Goal: Check status: Check status

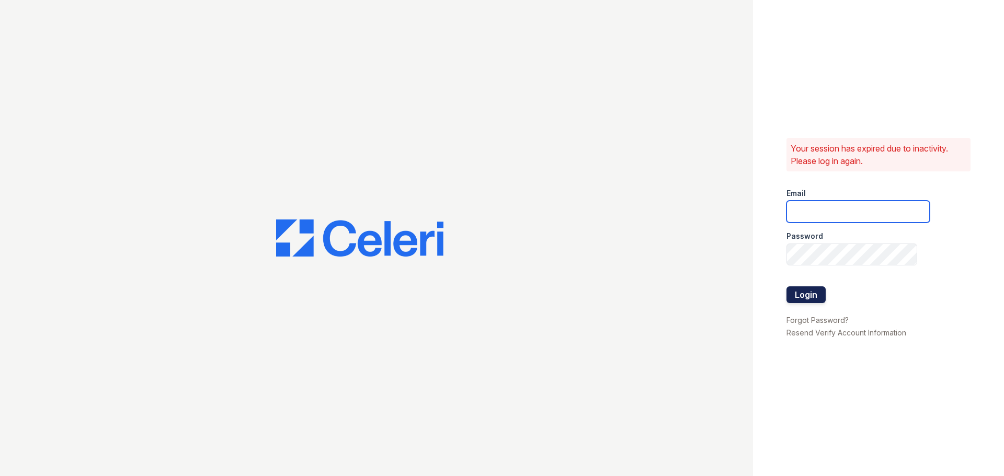
type input "kjackson@mmgmgt.com"
click at [816, 292] on button "Login" at bounding box center [805, 295] width 39 height 17
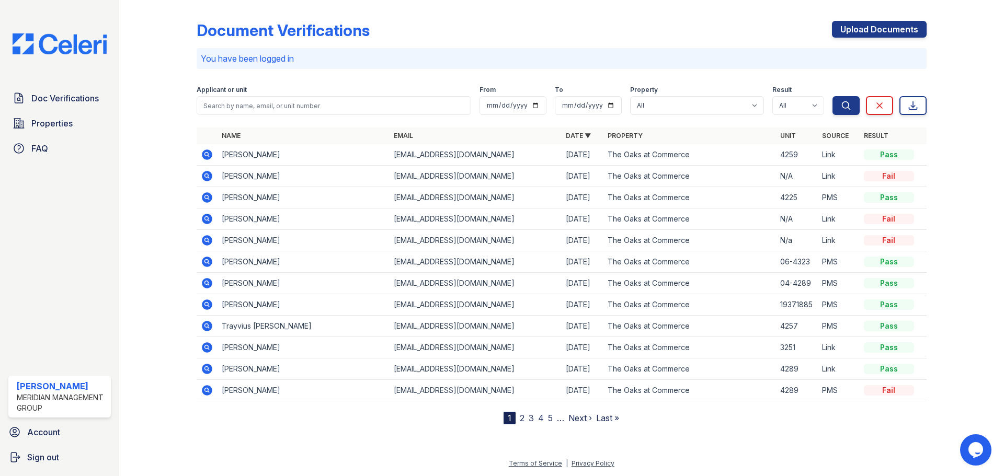
click at [202, 154] on icon at bounding box center [207, 154] width 13 height 13
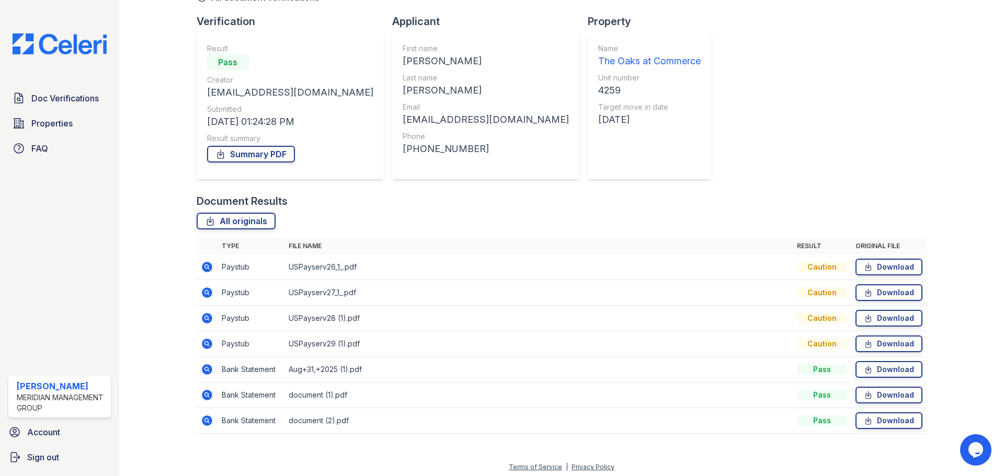
scroll to position [67, 0]
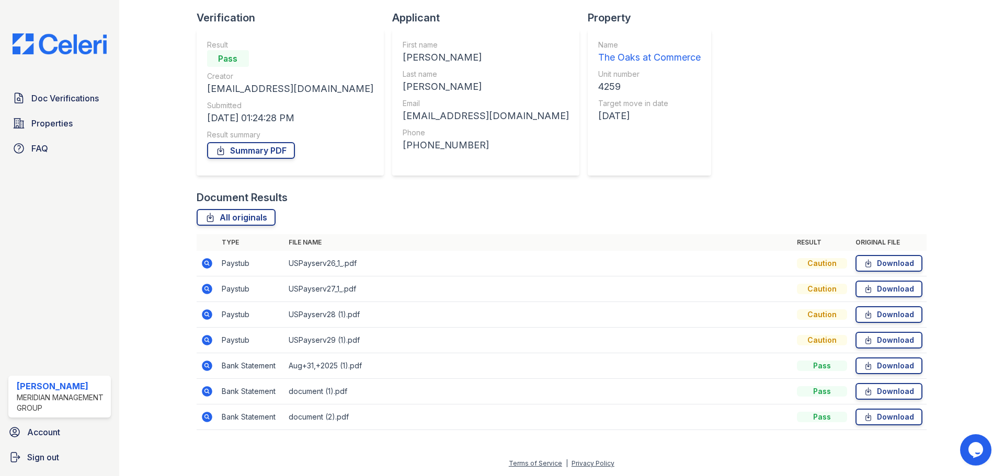
click at [203, 343] on icon at bounding box center [207, 340] width 10 height 10
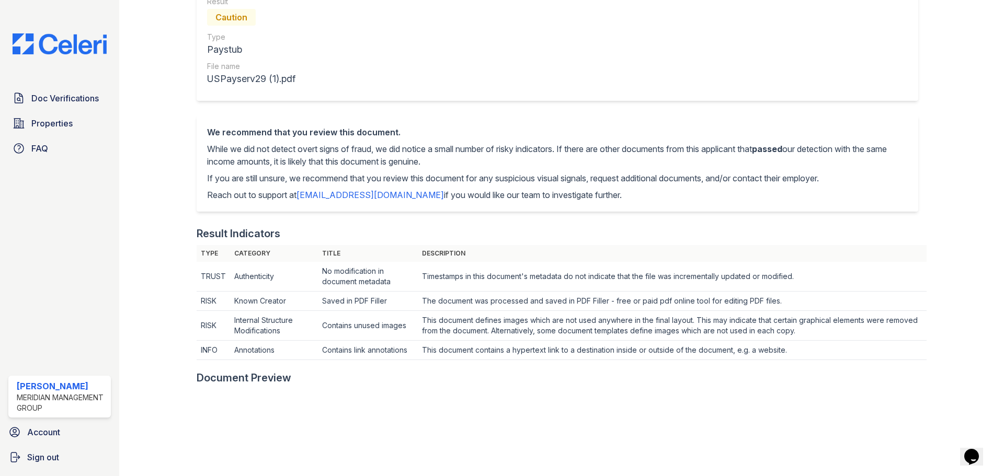
scroll to position [52, 0]
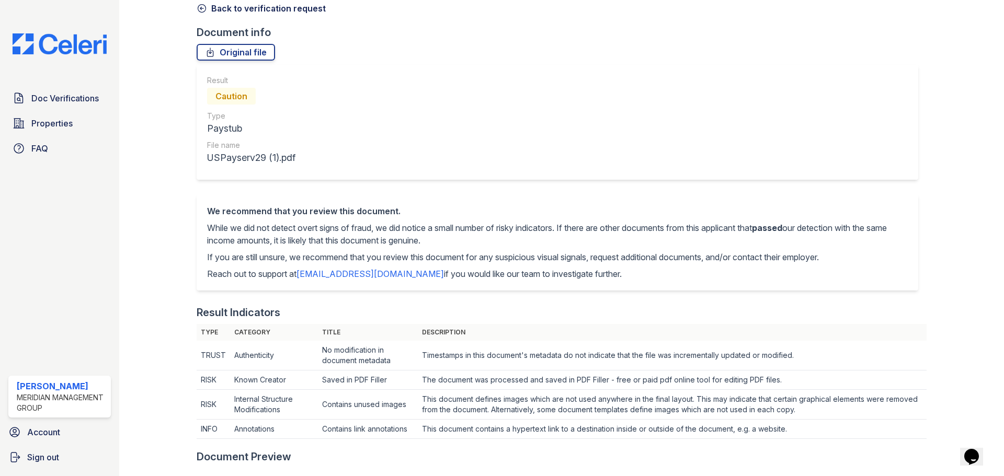
click at [245, 2] on link "Back to verification request" at bounding box center [261, 8] width 129 height 13
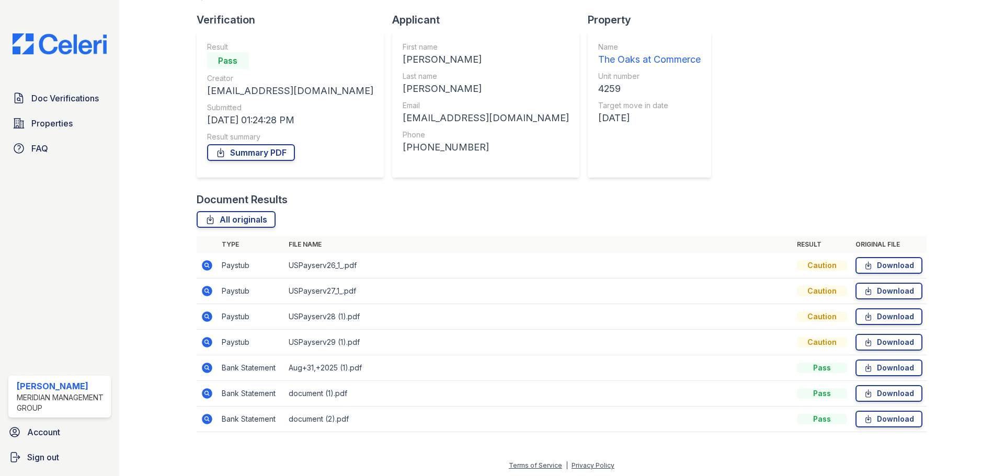
scroll to position [67, 0]
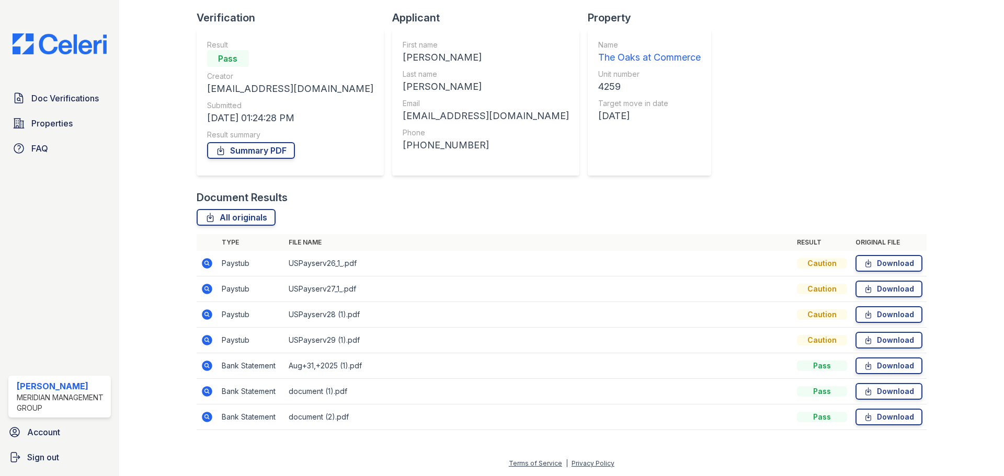
click at [205, 418] on icon at bounding box center [206, 416] width 3 height 3
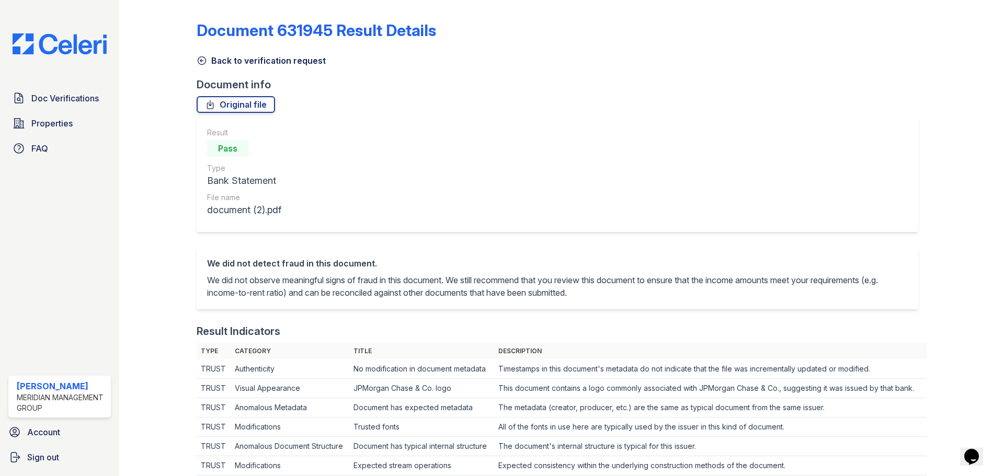
click at [250, 66] on link "Back to verification request" at bounding box center [261, 60] width 129 height 13
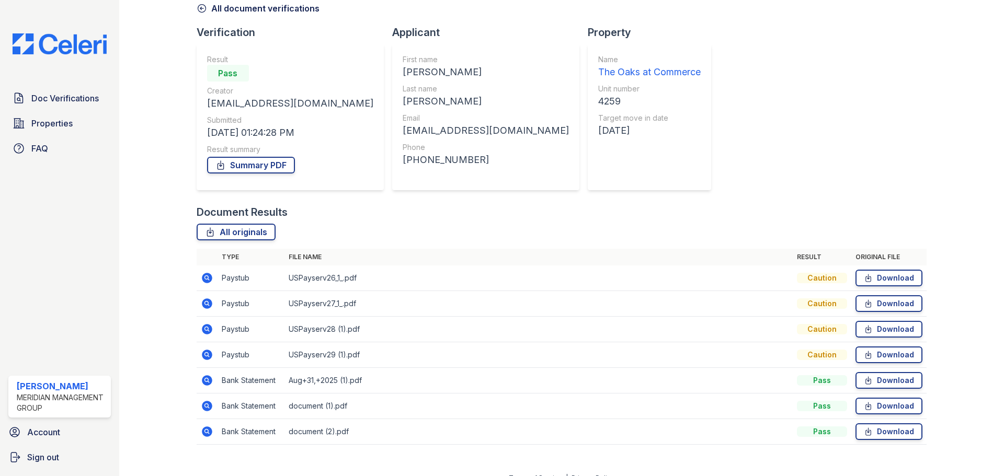
scroll to position [67, 0]
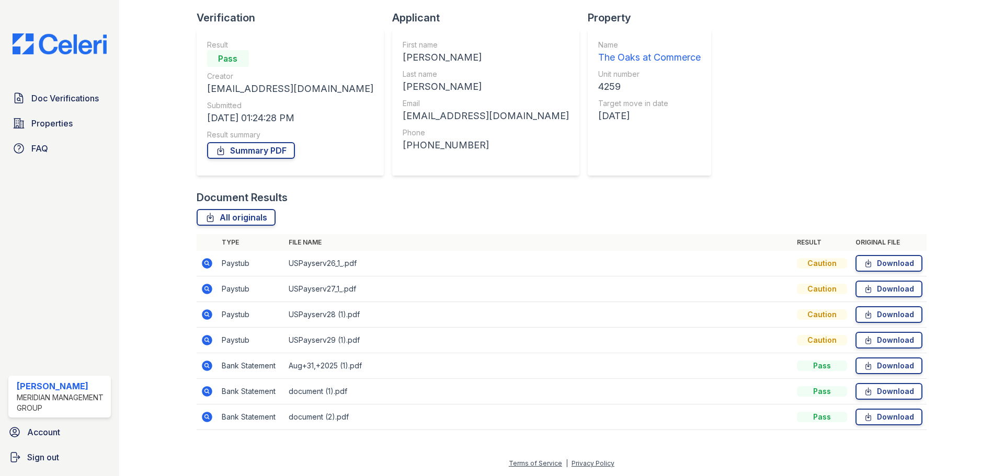
click at [212, 370] on icon at bounding box center [207, 366] width 13 height 13
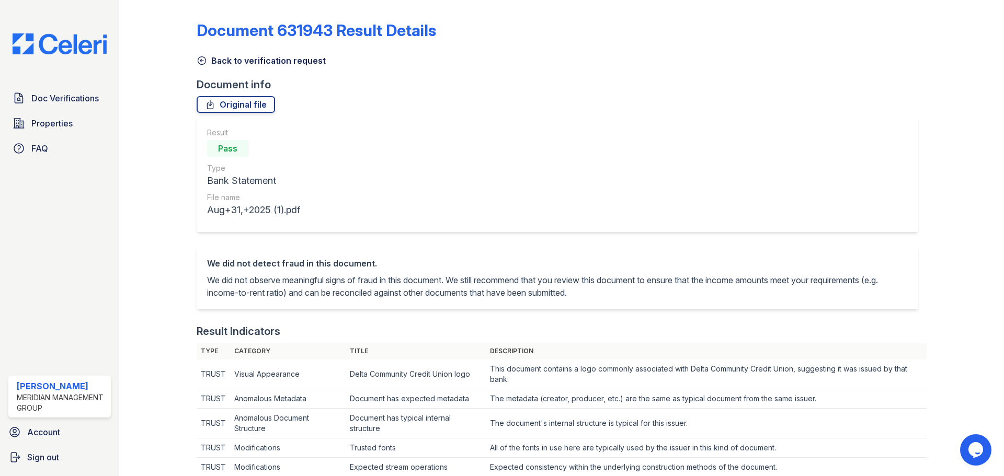
click at [253, 65] on link "Back to verification request" at bounding box center [261, 60] width 129 height 13
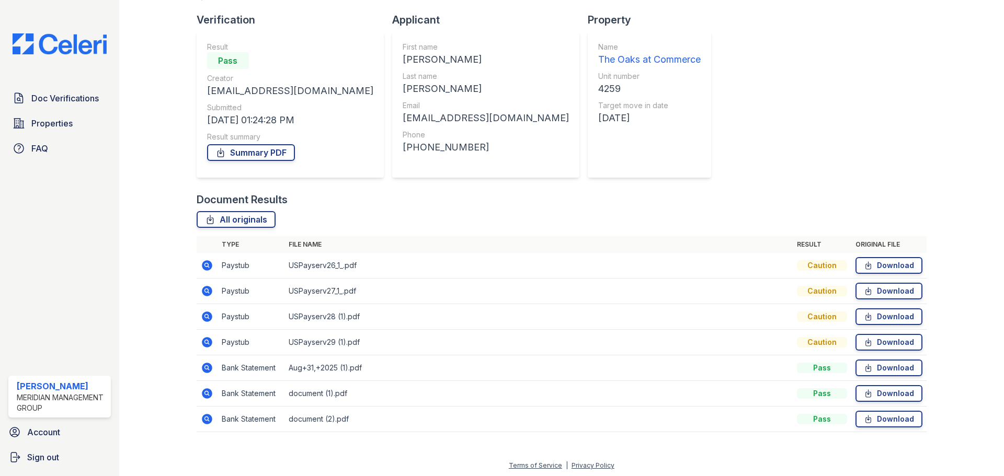
scroll to position [67, 0]
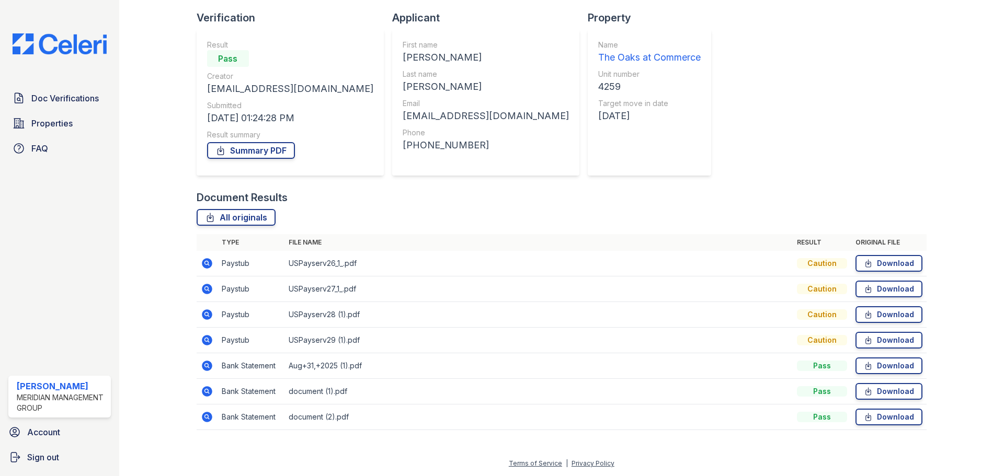
click at [204, 315] on icon at bounding box center [207, 314] width 13 height 13
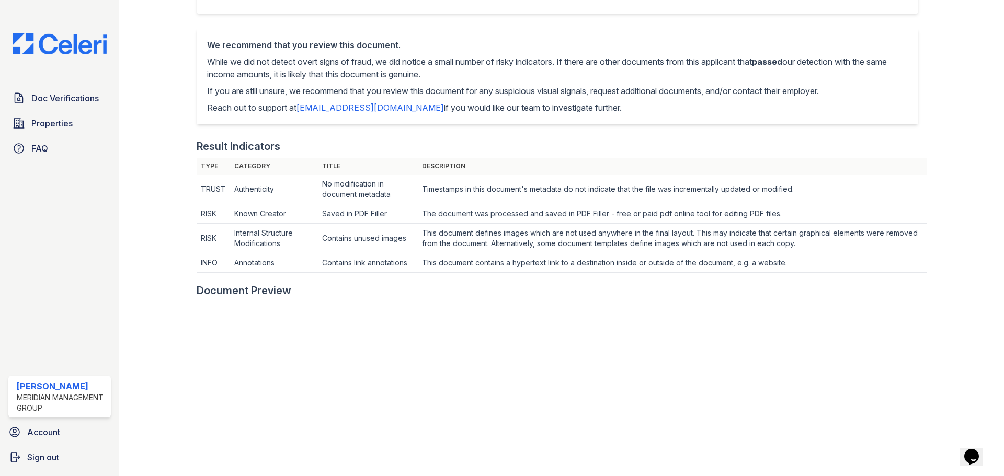
scroll to position [52, 0]
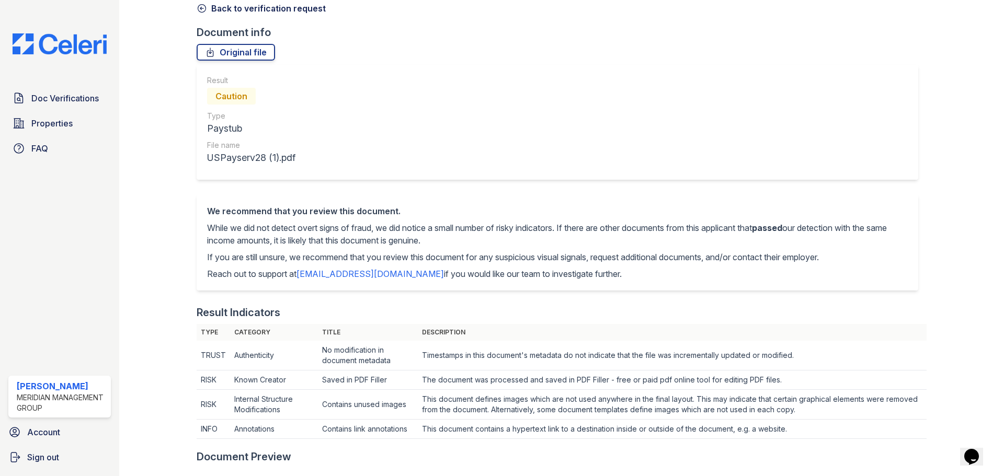
click at [215, 11] on link "Back to verification request" at bounding box center [261, 8] width 129 height 13
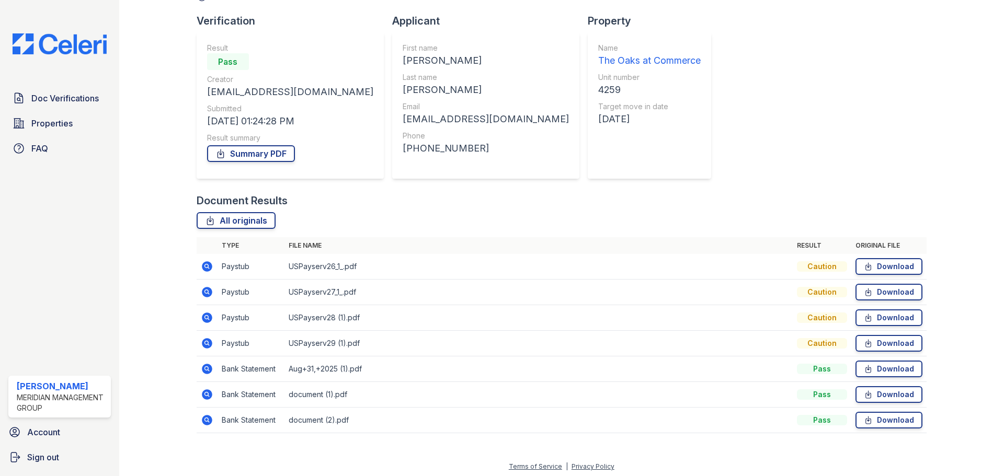
scroll to position [67, 0]
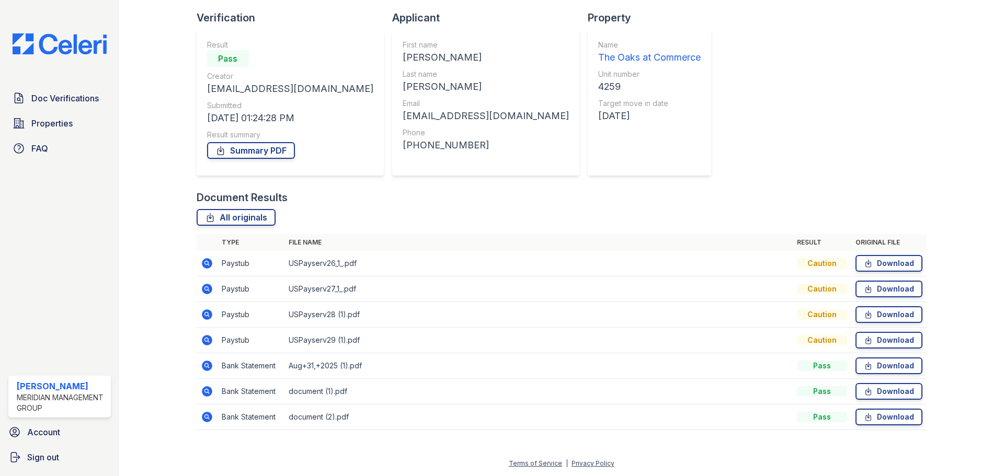
click at [206, 312] on icon at bounding box center [207, 315] width 10 height 10
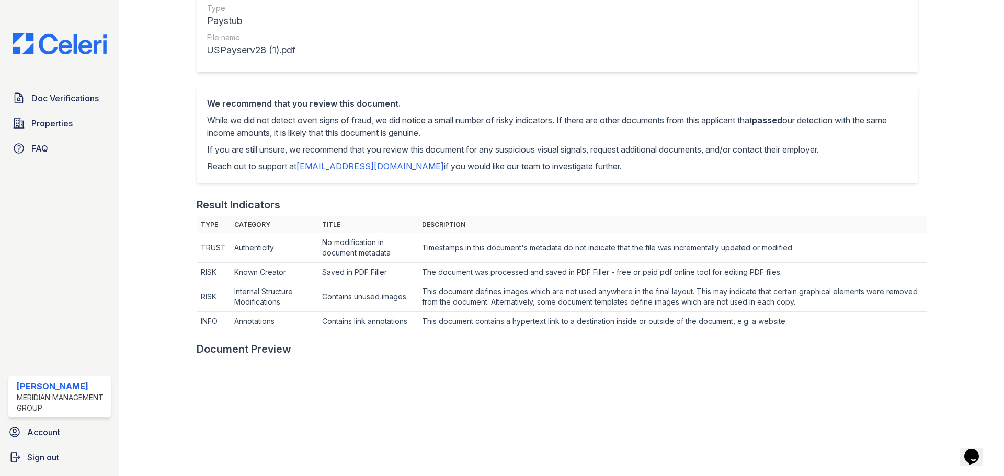
scroll to position [33, 0]
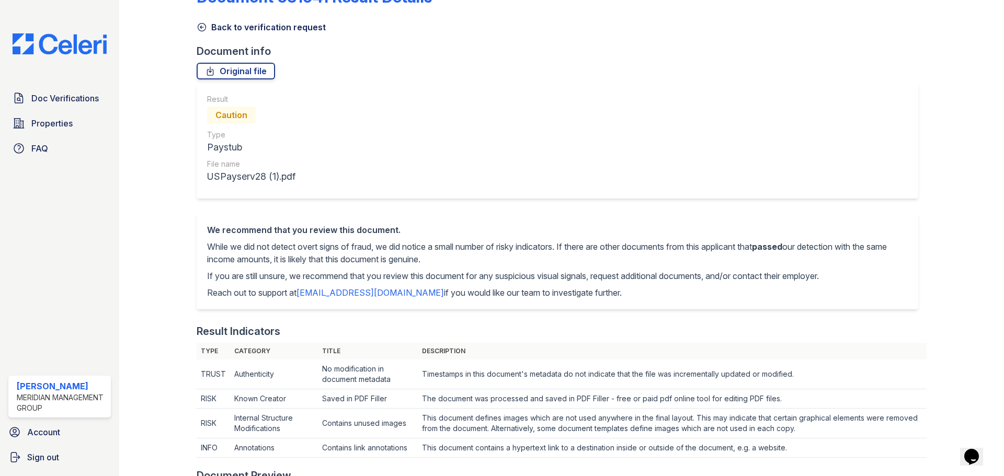
click at [242, 31] on link "Back to verification request" at bounding box center [261, 27] width 129 height 13
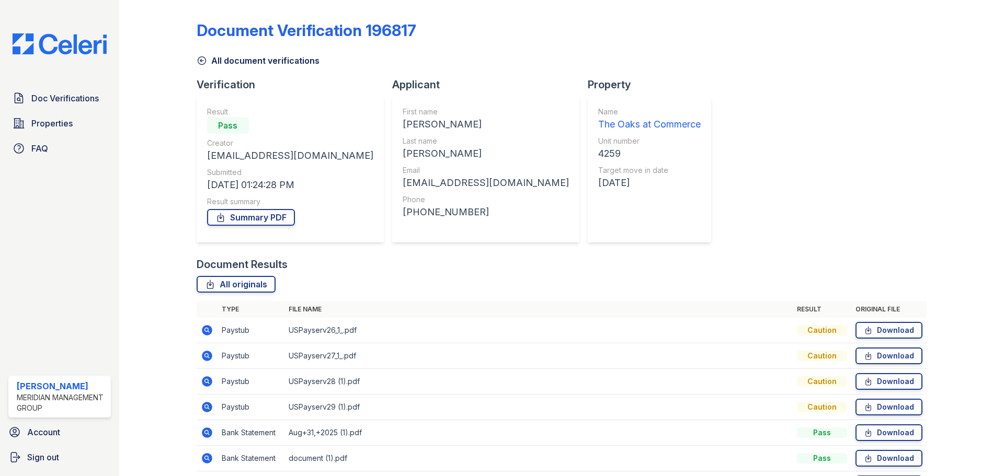
click at [209, 409] on icon at bounding box center [207, 407] width 13 height 13
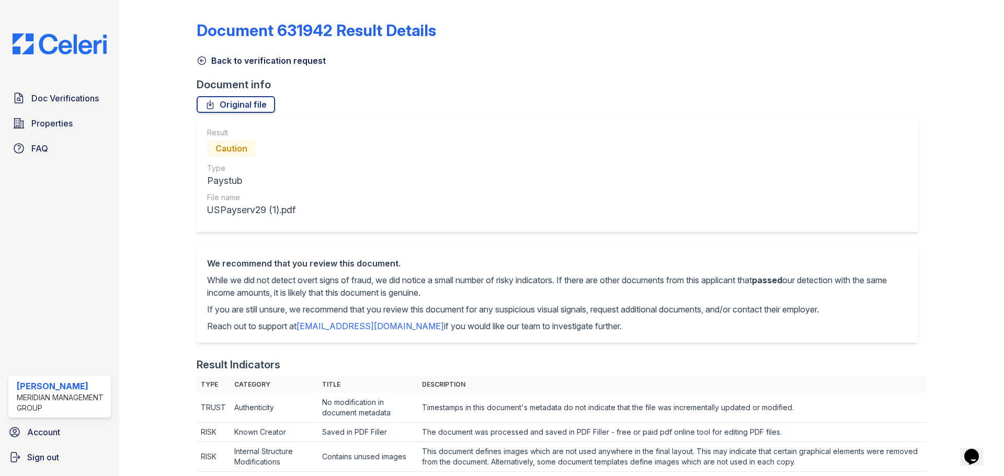
click at [211, 55] on link "Back to verification request" at bounding box center [261, 60] width 129 height 13
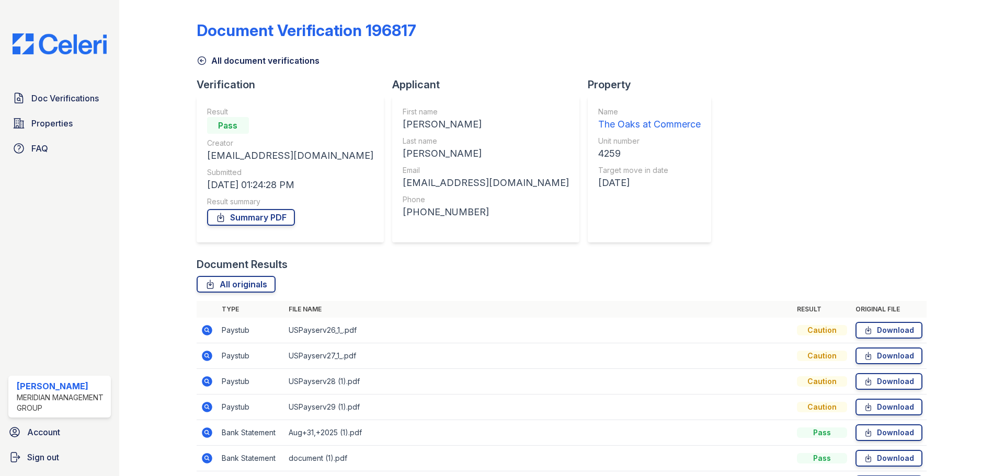
click at [203, 356] on icon at bounding box center [207, 356] width 10 height 10
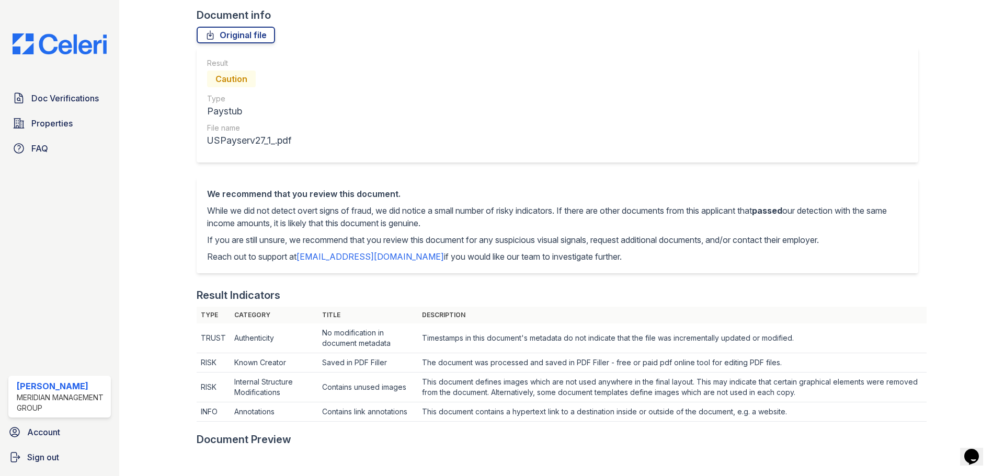
scroll to position [52, 0]
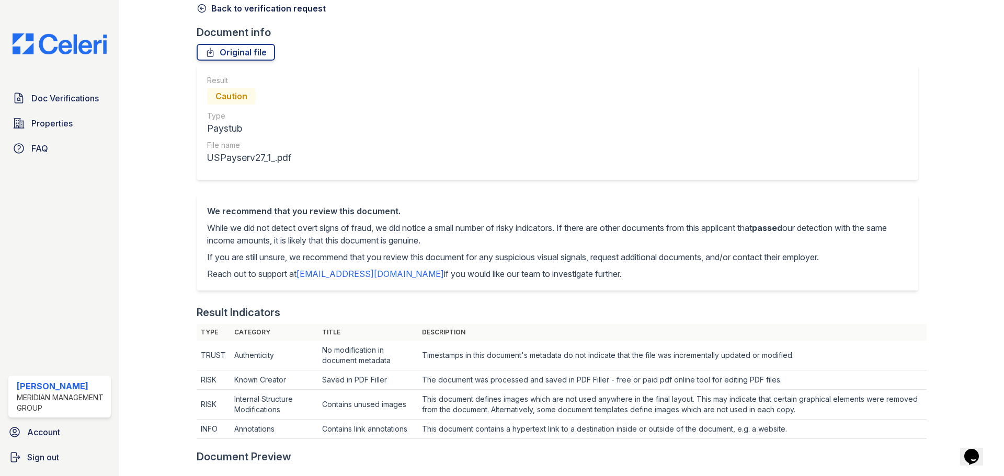
click at [246, 4] on link "Back to verification request" at bounding box center [261, 8] width 129 height 13
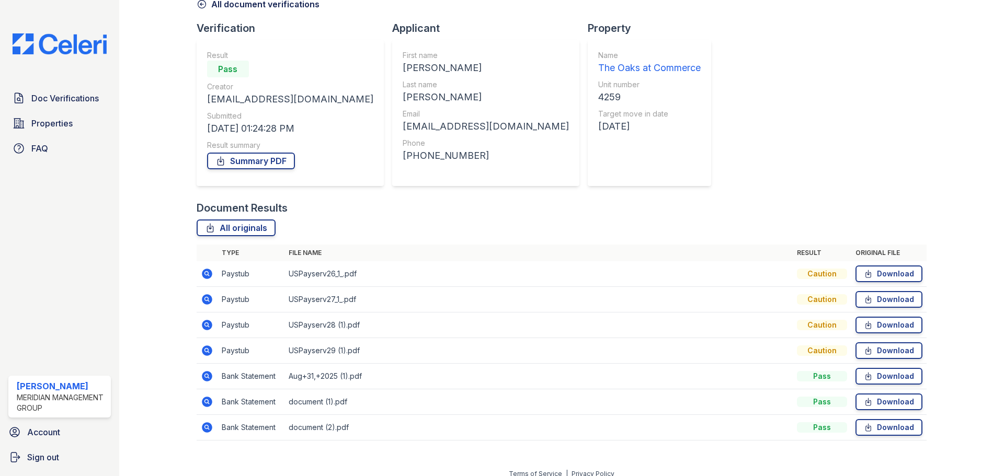
scroll to position [67, 0]
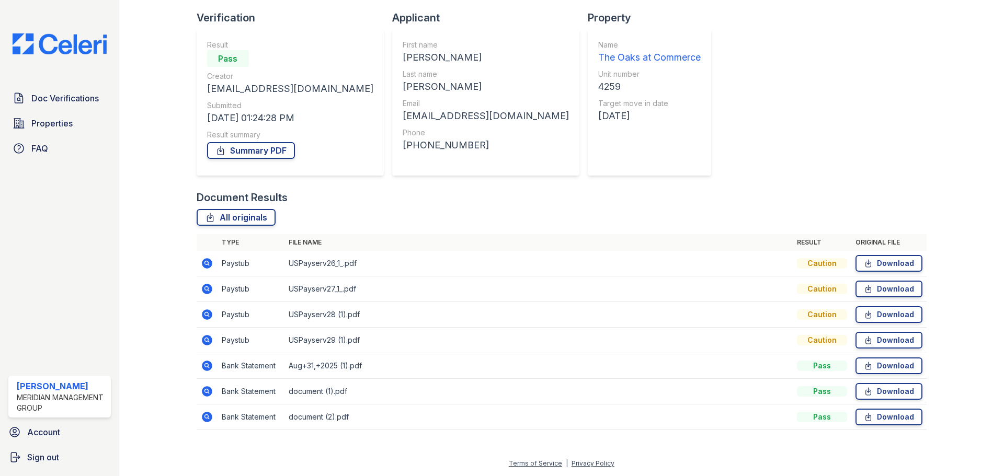
click at [208, 261] on icon at bounding box center [207, 263] width 10 height 10
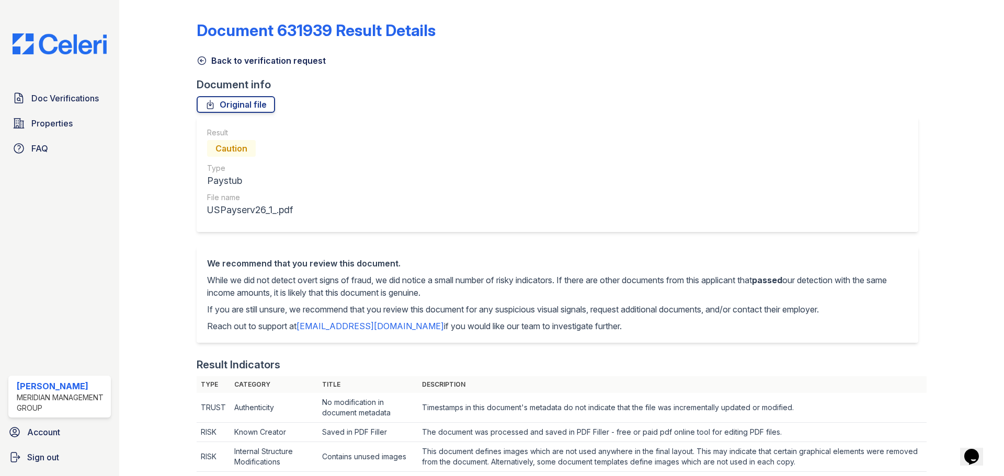
click at [217, 54] on link "Back to verification request" at bounding box center [261, 60] width 129 height 13
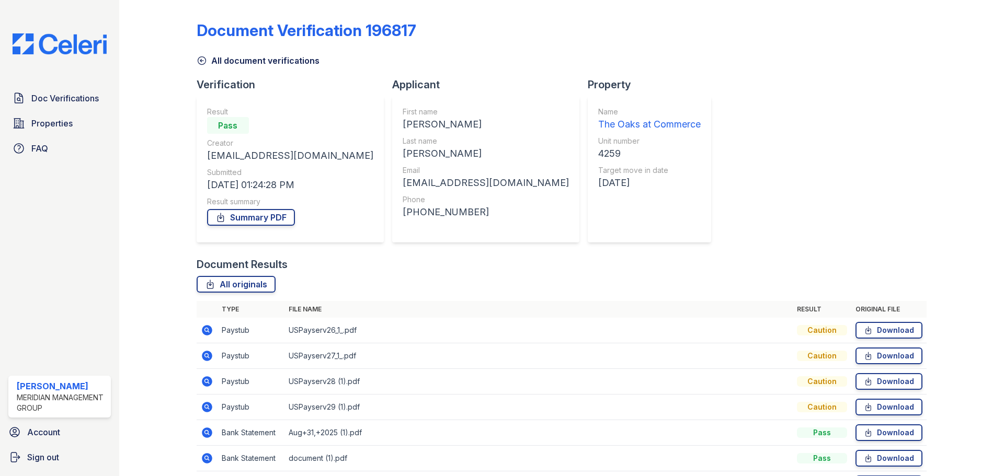
click at [270, 66] on link "All document verifications" at bounding box center [258, 60] width 123 height 13
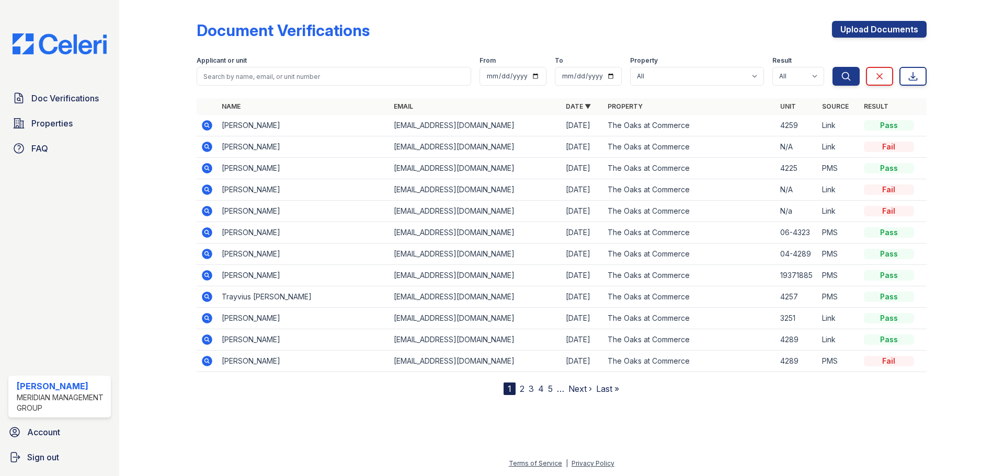
click at [210, 174] on icon at bounding box center [207, 168] width 13 height 13
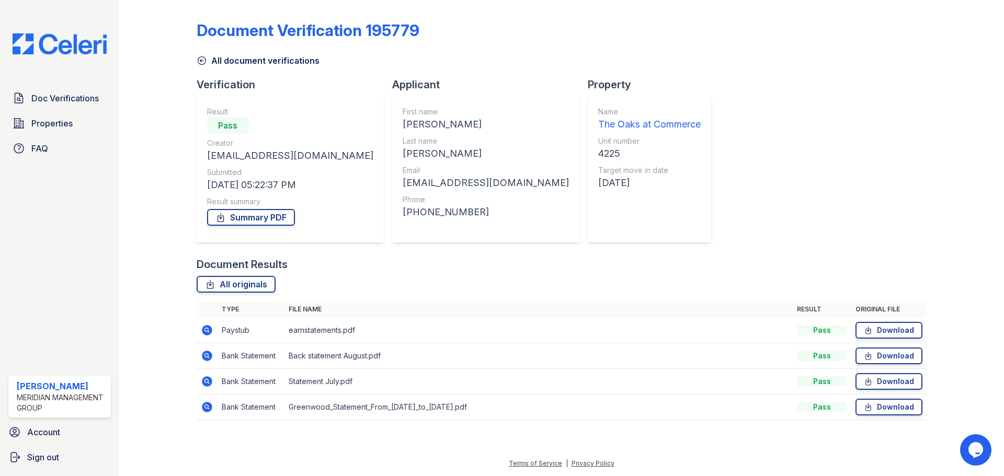
click at [208, 334] on icon at bounding box center [207, 330] width 10 height 10
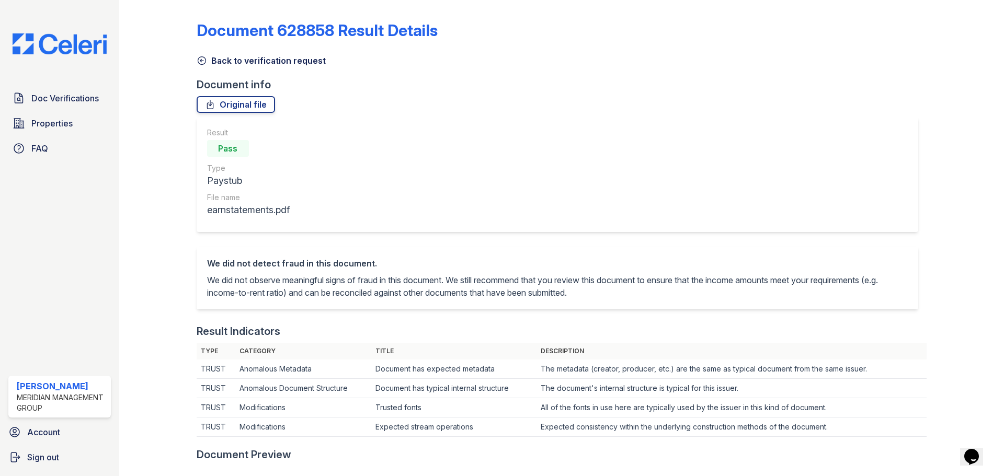
click at [249, 61] on link "Back to verification request" at bounding box center [261, 60] width 129 height 13
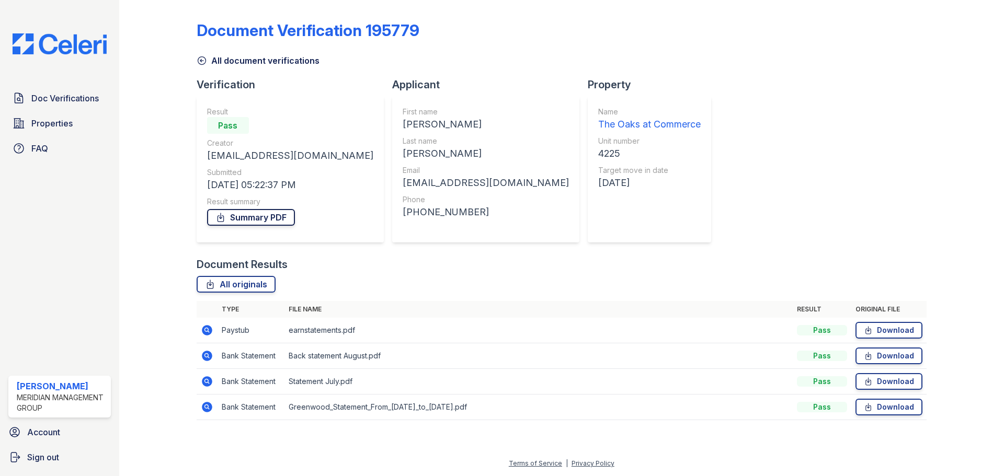
click at [268, 217] on link "Summary PDF" at bounding box center [251, 217] width 88 height 17
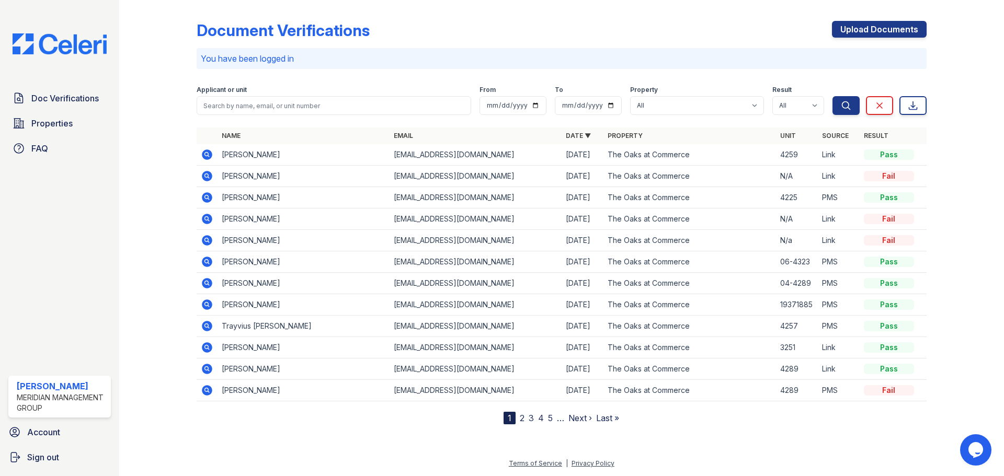
click at [207, 156] on icon at bounding box center [207, 155] width 10 height 10
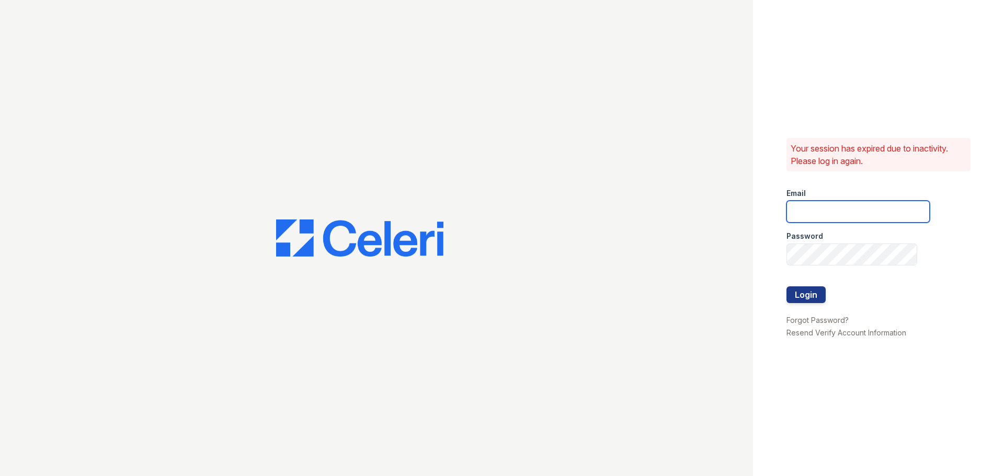
type input "[EMAIL_ADDRESS][DOMAIN_NAME]"
click at [800, 306] on div at bounding box center [857, 308] width 143 height 10
click at [801, 300] on button "Login" at bounding box center [805, 295] width 39 height 17
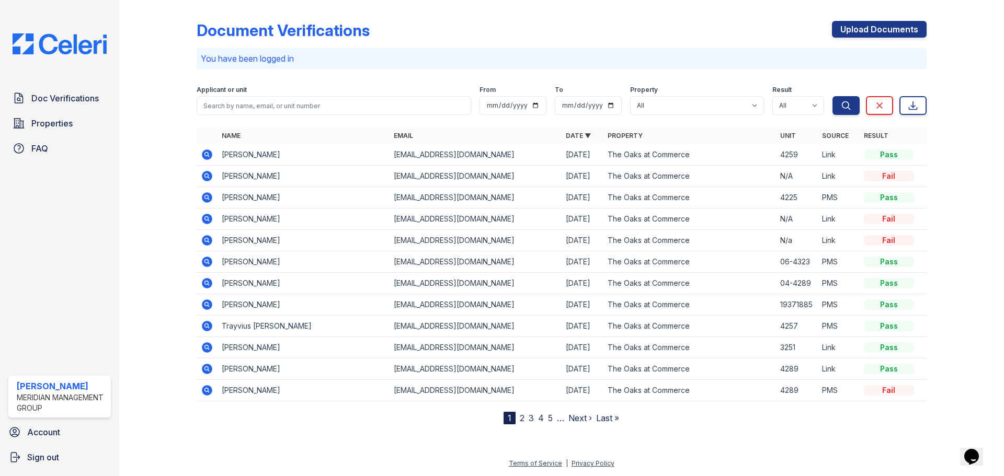
click at [204, 156] on icon at bounding box center [207, 155] width 10 height 10
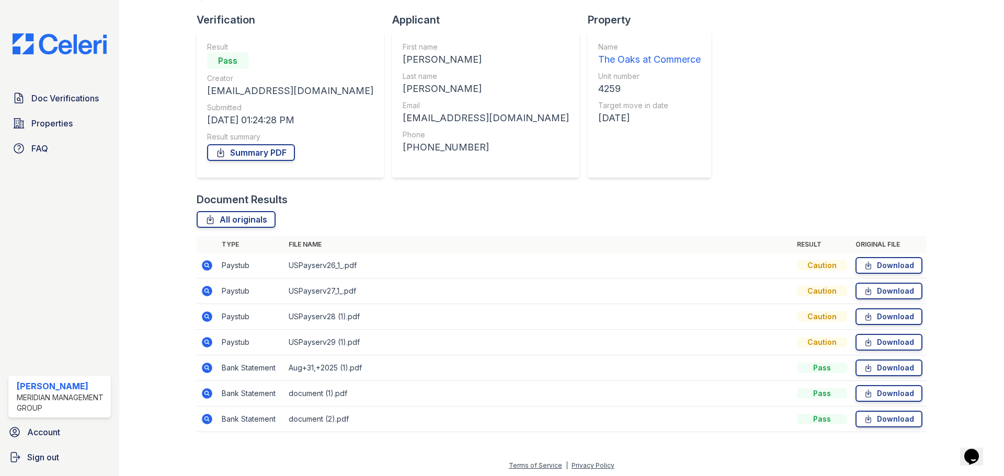
scroll to position [67, 0]
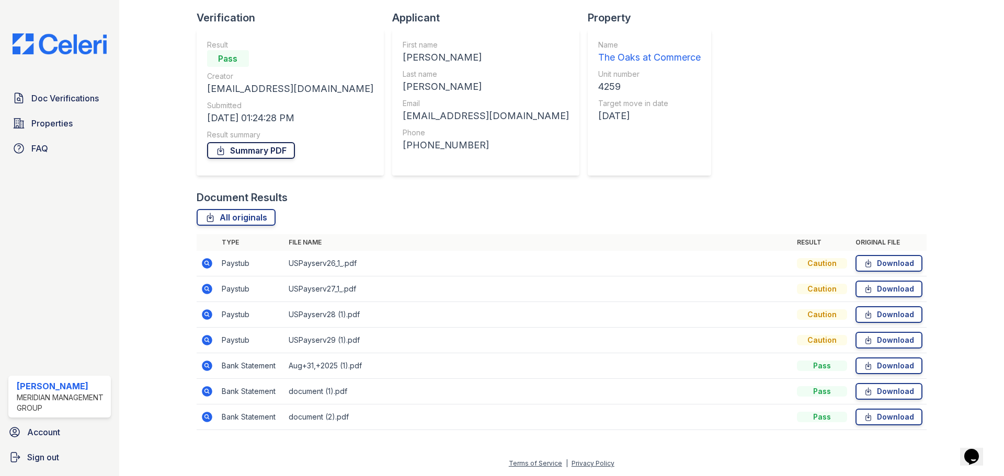
click at [269, 147] on link "Summary PDF" at bounding box center [251, 150] width 88 height 17
